Goal: Check status: Check status

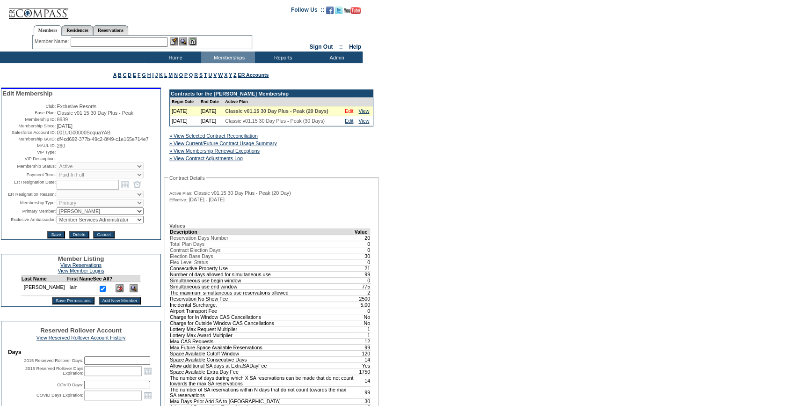
click at [350, 114] on link "Edit" at bounding box center [349, 111] width 8 height 6
drag, startPoint x: 246, startPoint y: 150, endPoint x: 333, endPoint y: 173, distance: 89.6
click at [246, 139] on link "» View Selected Contract Reconciliation" at bounding box center [213, 136] width 88 height 6
